Goal: Check status: Check status

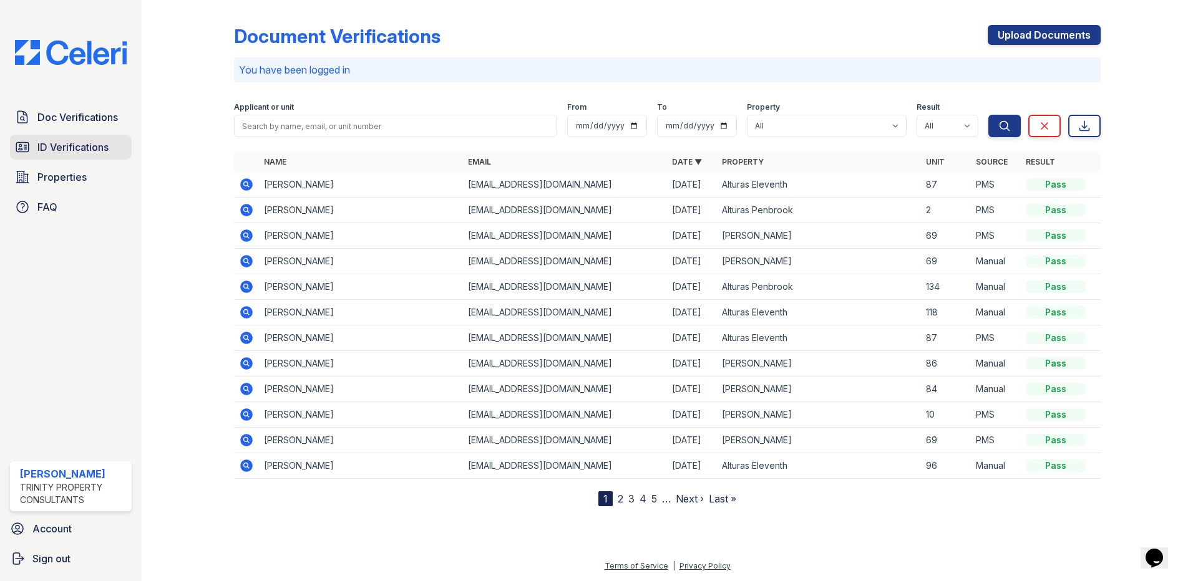
click at [62, 144] on span "ID Verifications" at bounding box center [72, 147] width 71 height 15
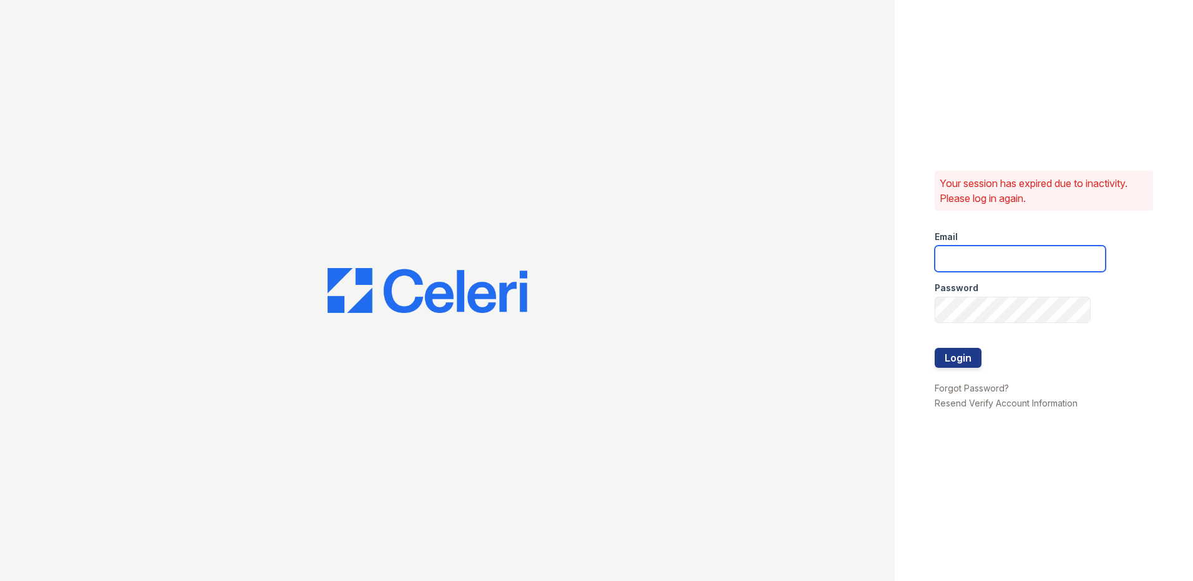
type input "[EMAIL_ADDRESS][DOMAIN_NAME]"
click at [971, 356] on button "Login" at bounding box center [957, 358] width 47 height 20
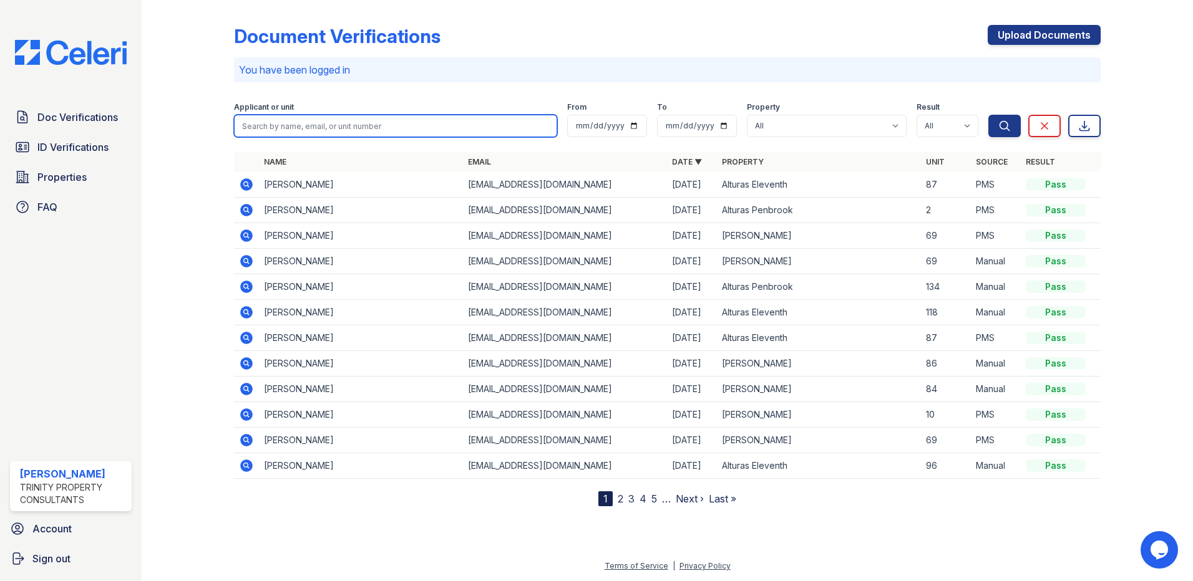
click at [353, 130] on input "search" at bounding box center [395, 126] width 323 height 22
type input "[PERSON_NAME]"
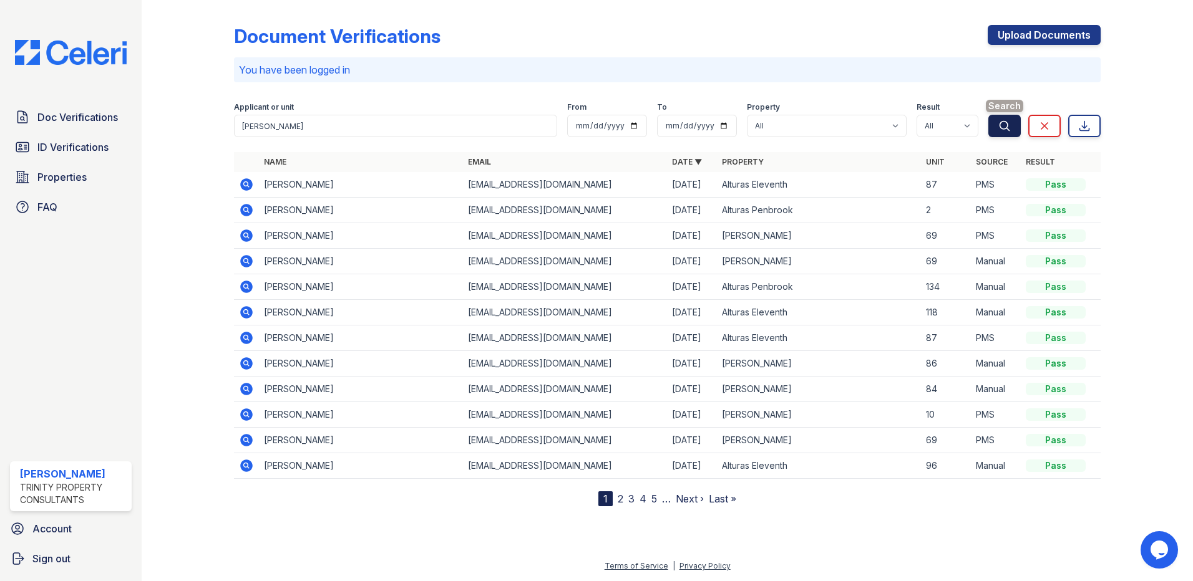
click at [1004, 119] on button "Search" at bounding box center [1004, 126] width 32 height 22
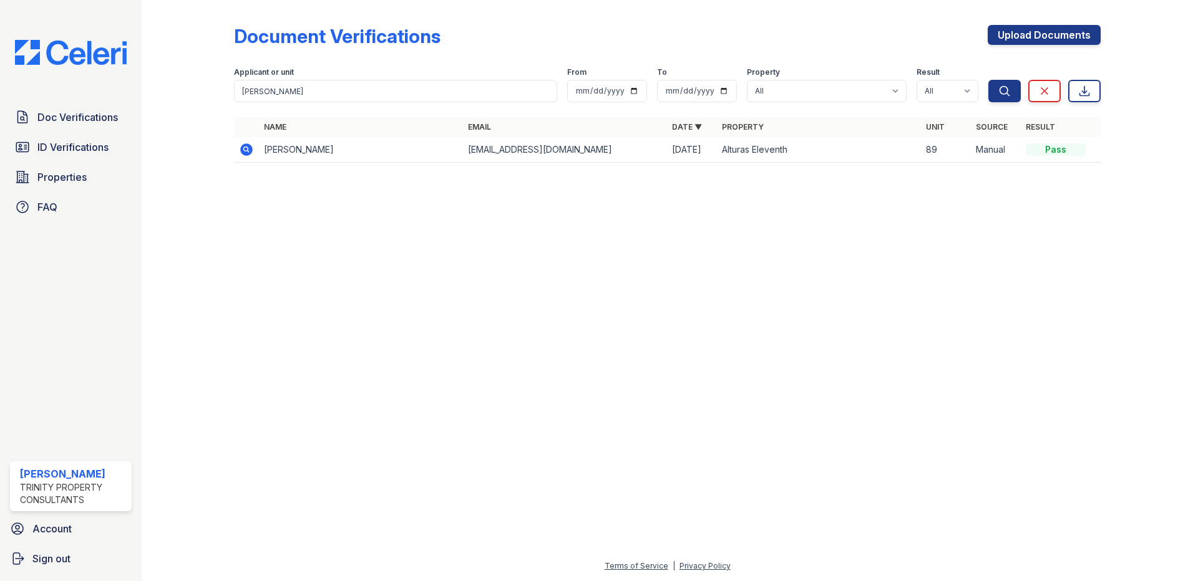
click at [245, 146] on icon at bounding box center [246, 149] width 12 height 12
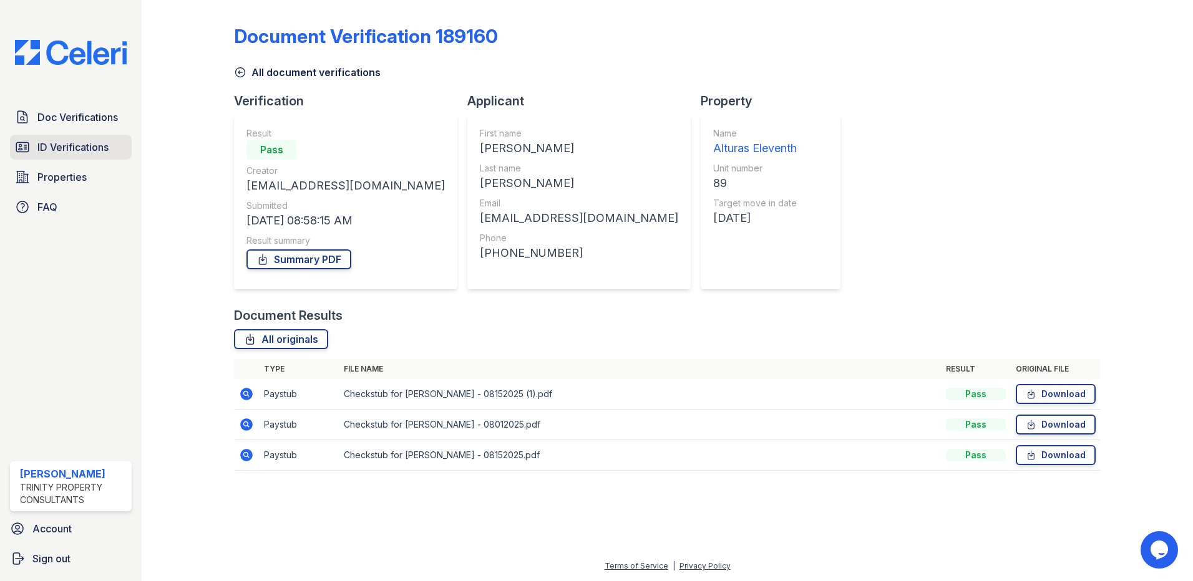
click at [53, 146] on span "ID Verifications" at bounding box center [72, 147] width 71 height 15
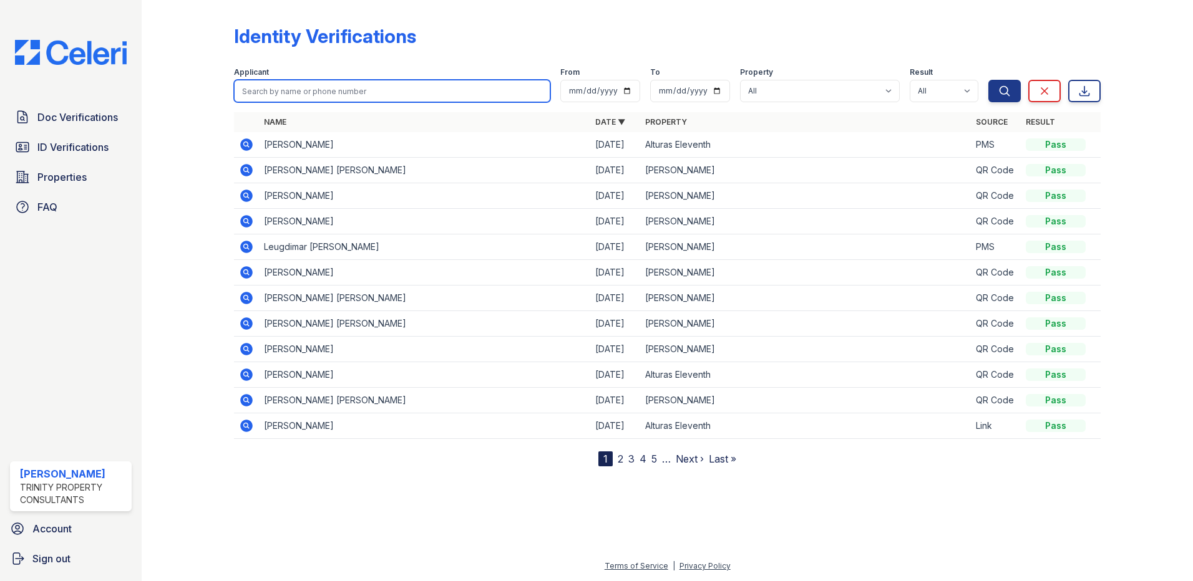
click at [362, 85] on input "search" at bounding box center [392, 91] width 316 height 22
type input "samantha"
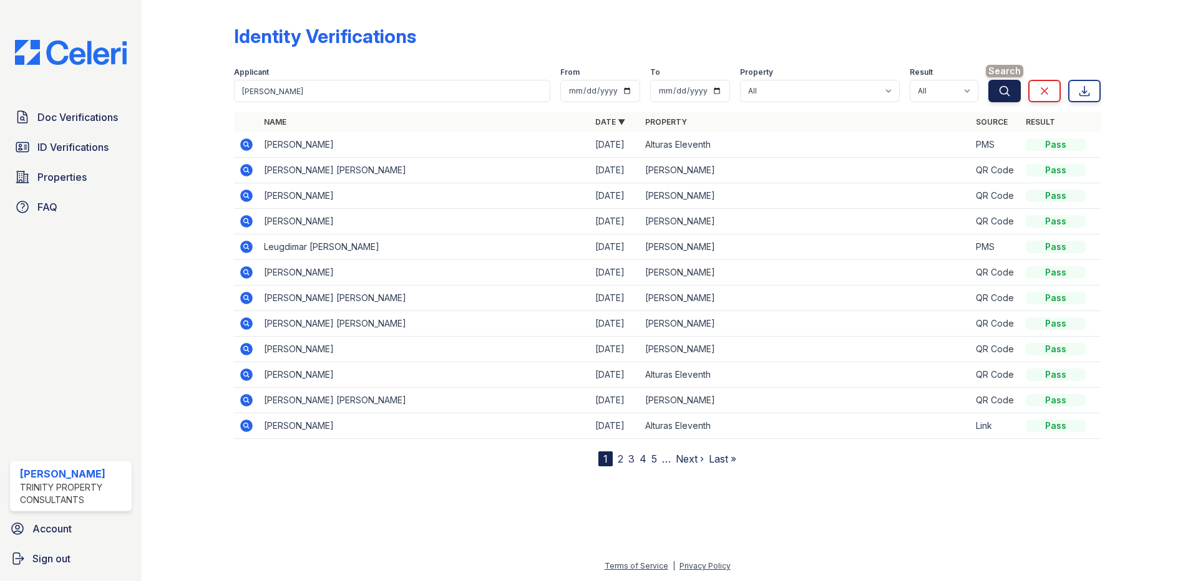
click at [1012, 88] on button "Search" at bounding box center [1004, 91] width 32 height 22
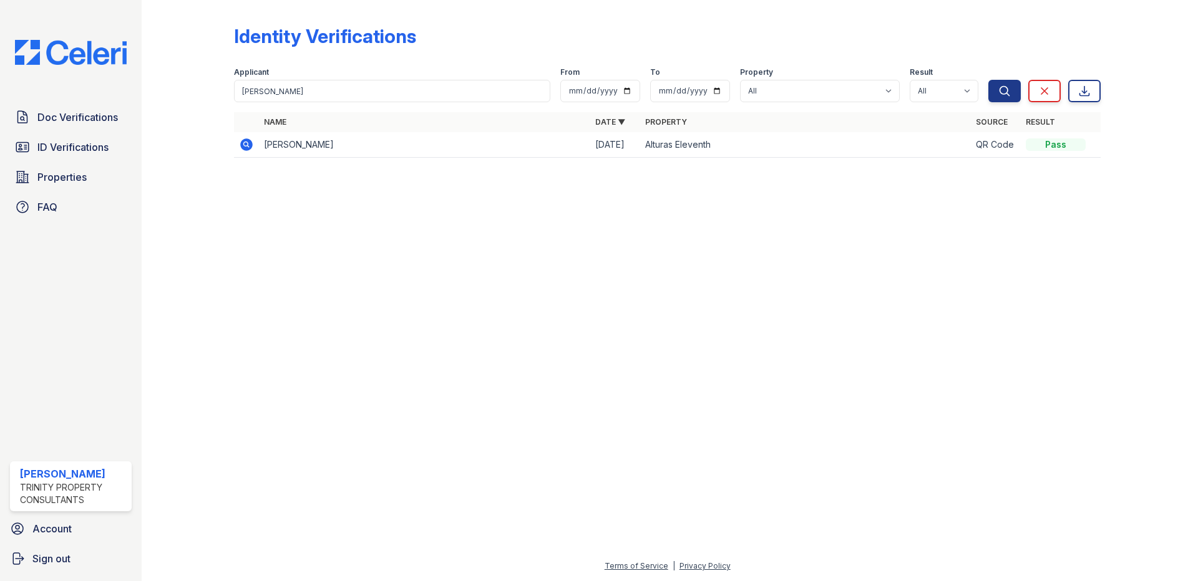
click at [238, 142] on td at bounding box center [246, 145] width 25 height 26
click at [253, 147] on icon at bounding box center [246, 144] width 15 height 15
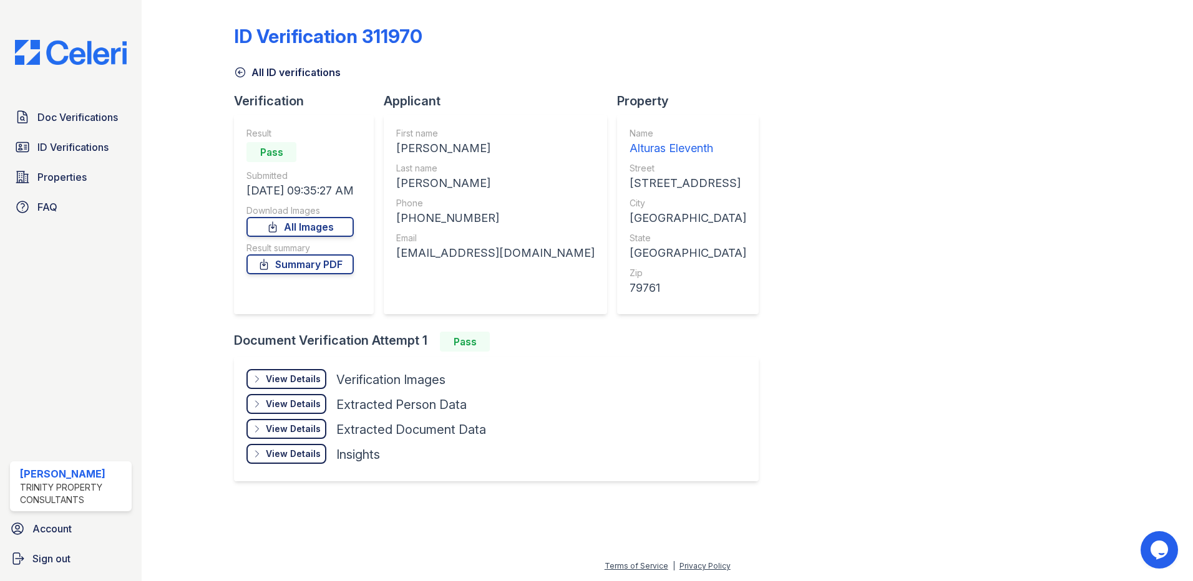
click at [281, 379] on div "View Details" at bounding box center [293, 379] width 55 height 12
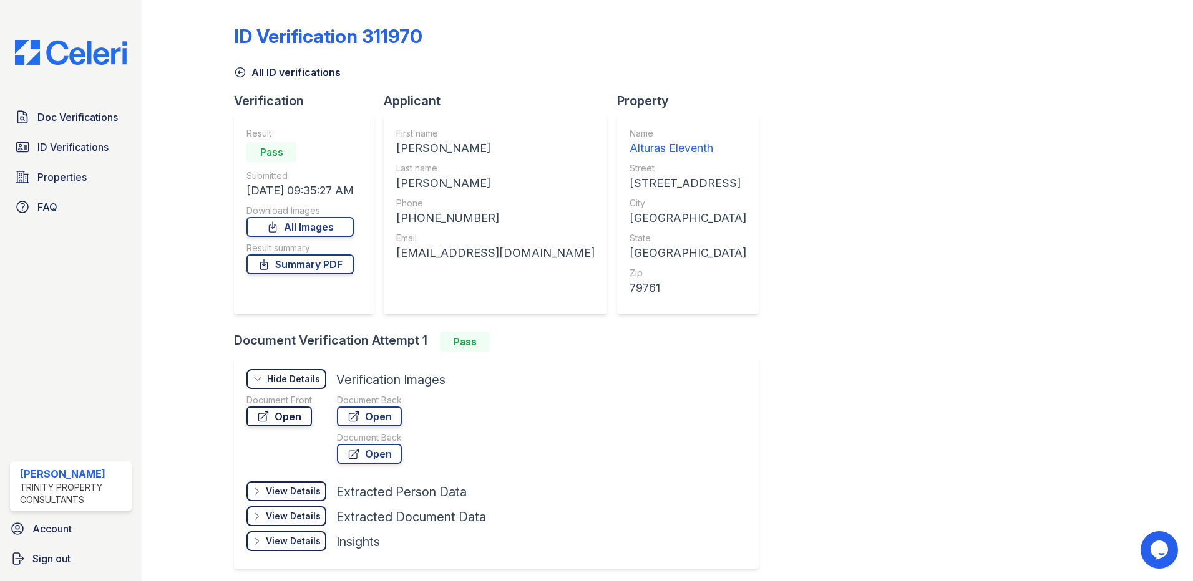
click at [293, 419] on link "Open" at bounding box center [278, 417] width 65 height 20
